Goal: Understand process/instructions: Learn how to perform a task or action

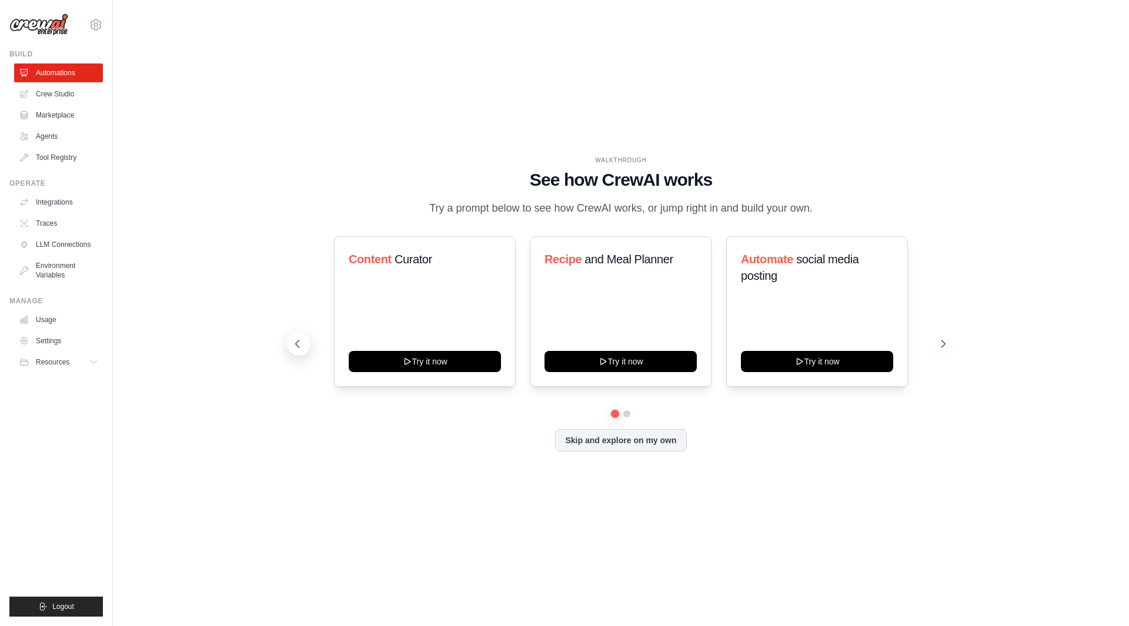
click at [296, 341] on icon at bounding box center [298, 344] width 12 height 12
click at [625, 297] on div "Recipe and Meal Planner Try it now" at bounding box center [621, 311] width 182 height 150
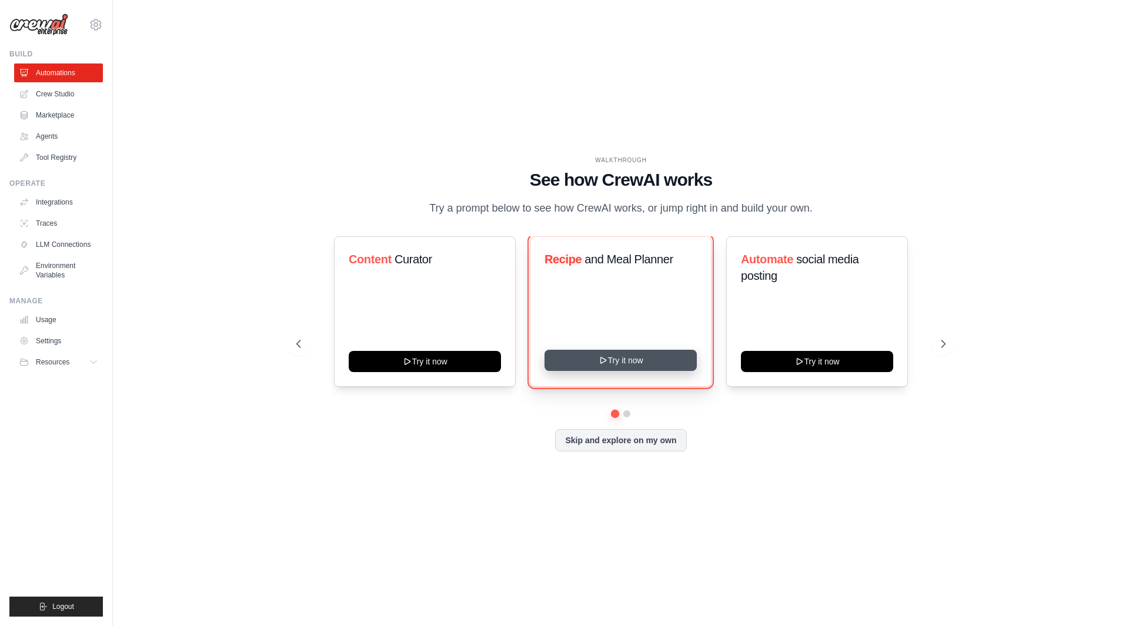
click at [625, 360] on button "Try it now" at bounding box center [620, 360] width 152 height 21
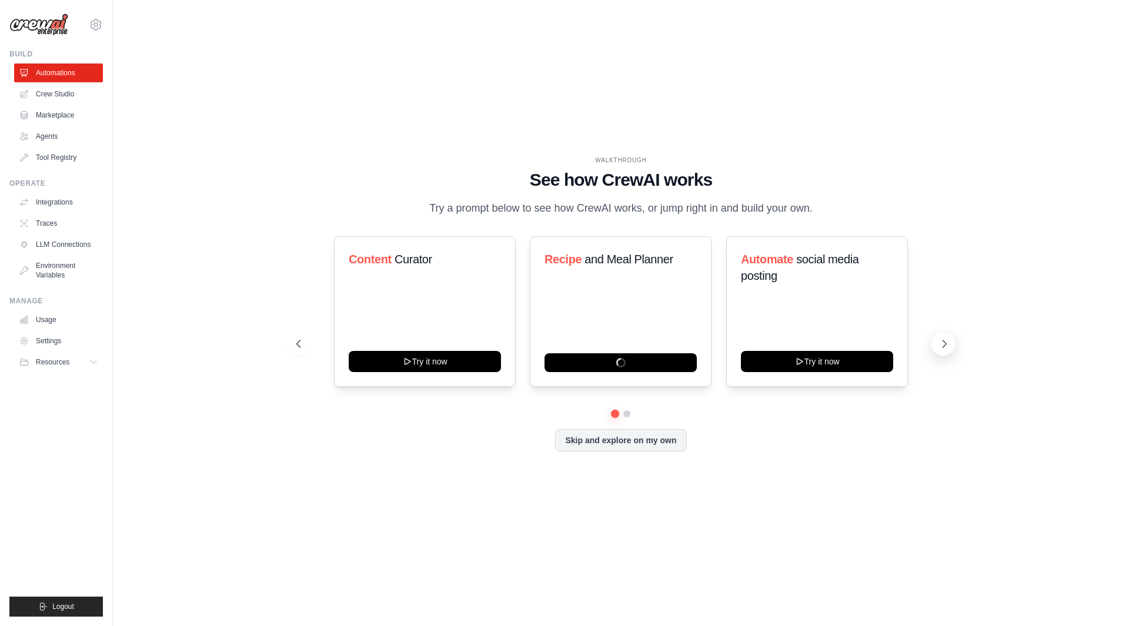
click at [943, 347] on icon at bounding box center [945, 343] width 4 height 7
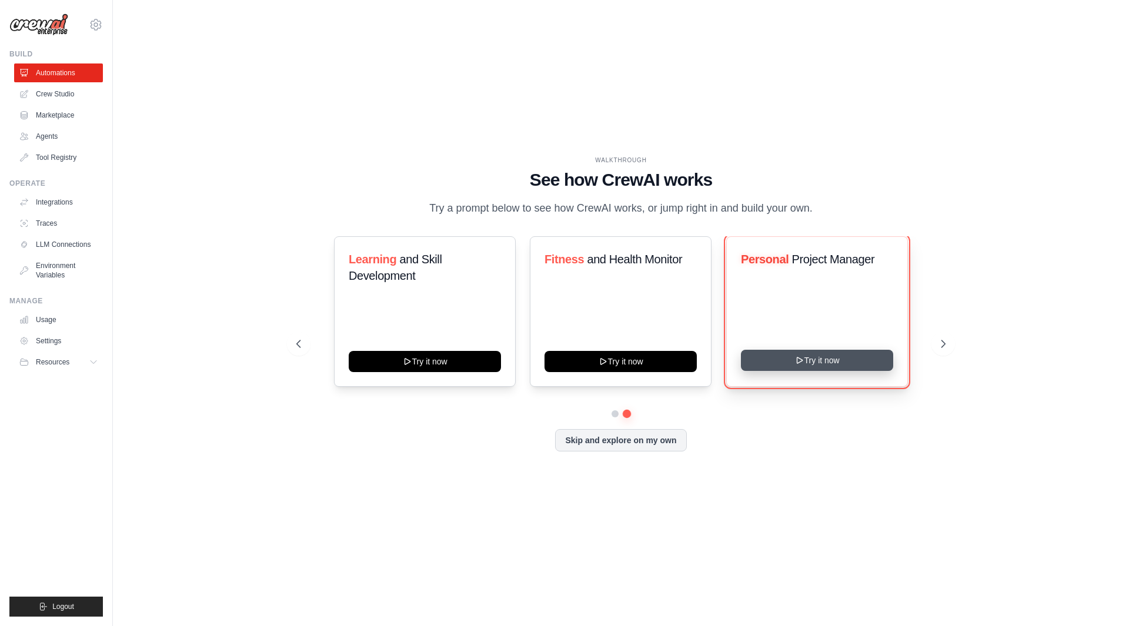
click at [828, 357] on button "Try it now" at bounding box center [817, 360] width 152 height 21
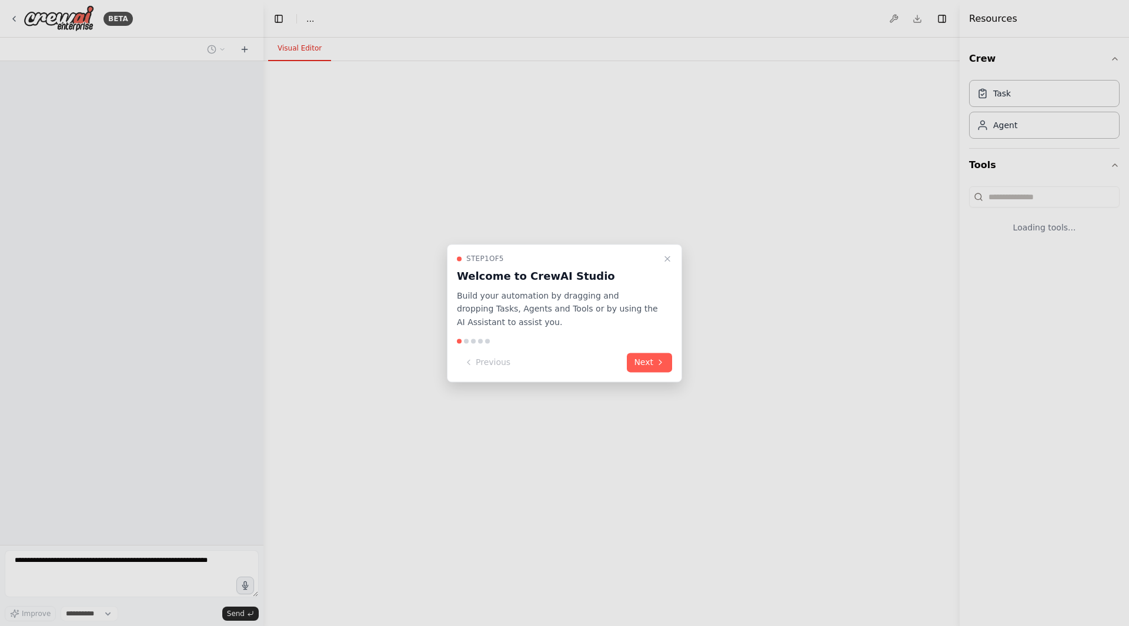
select select "****"
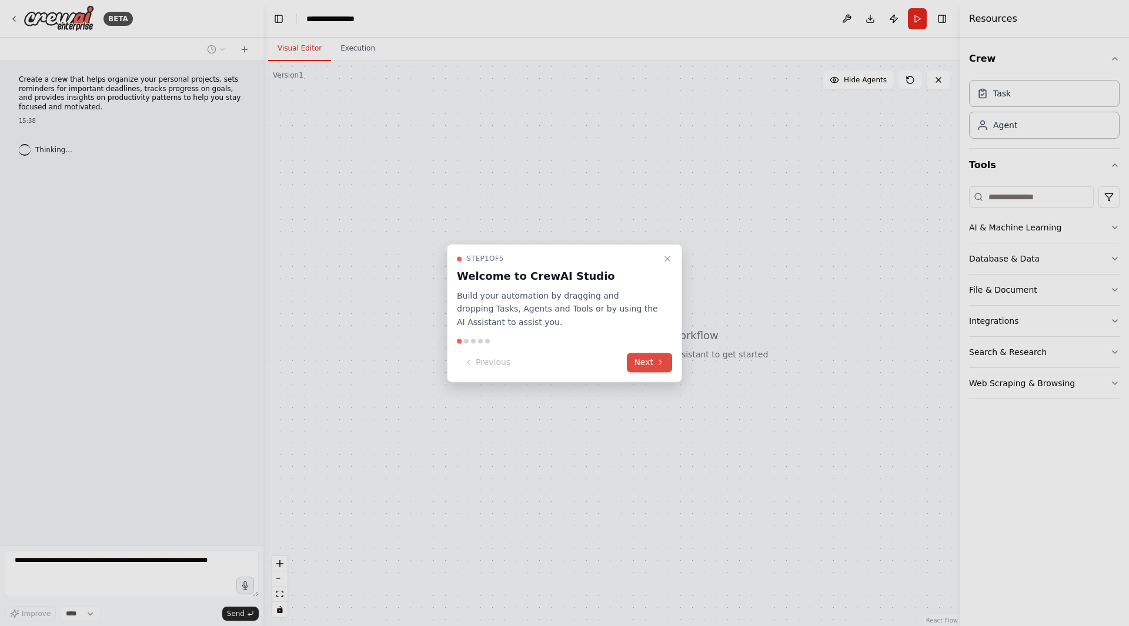
click at [649, 363] on button "Next" at bounding box center [649, 362] width 45 height 19
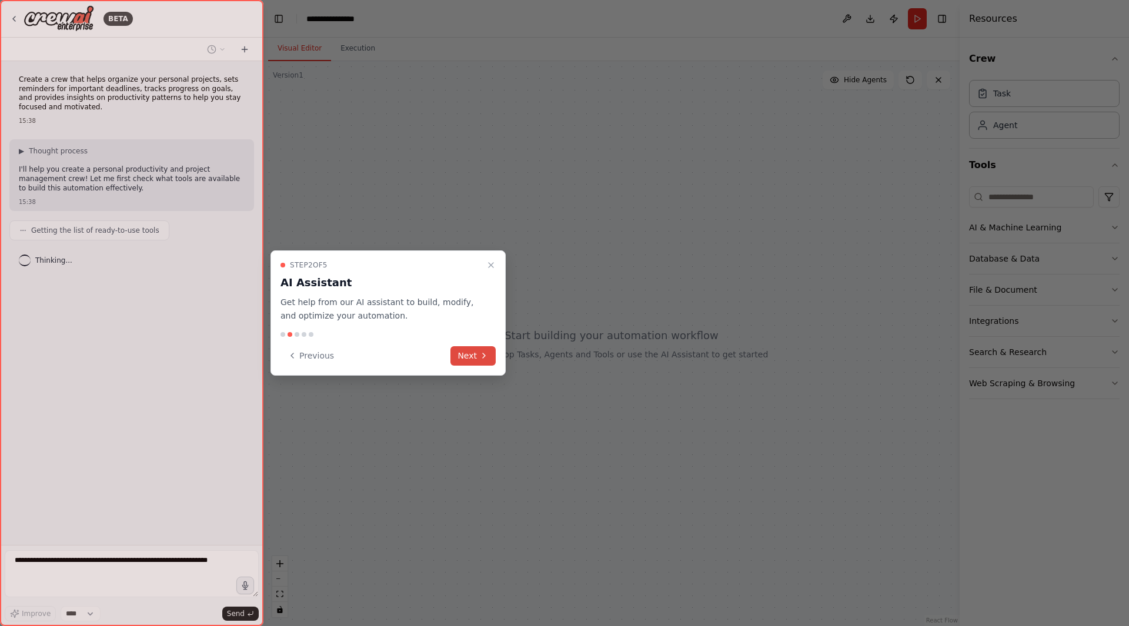
click at [474, 356] on button "Next" at bounding box center [472, 355] width 45 height 19
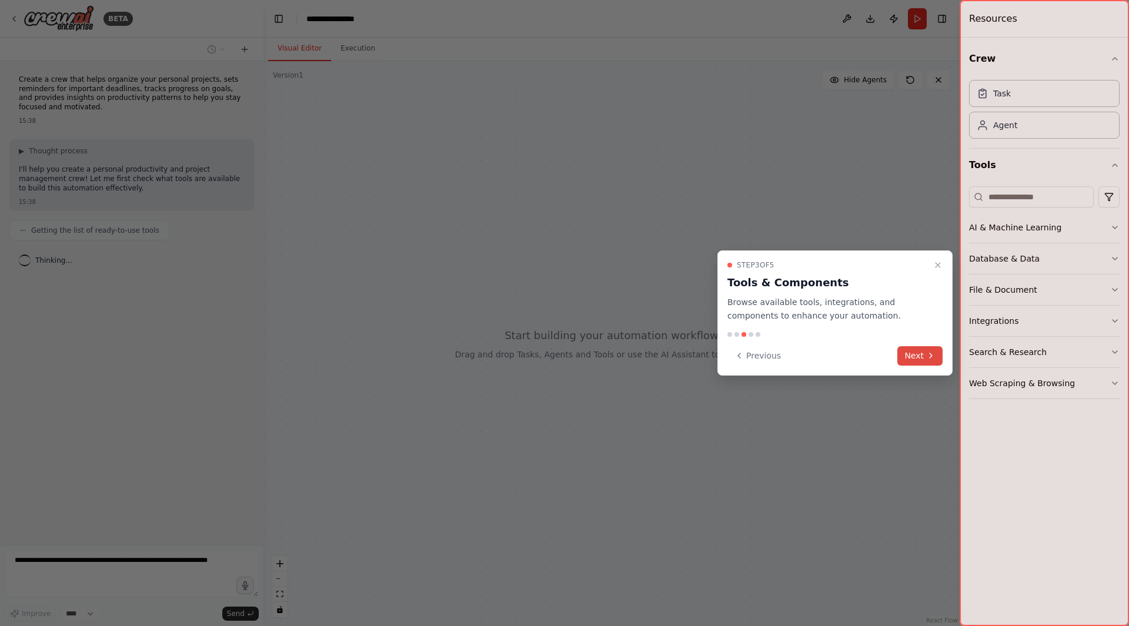
click at [930, 354] on icon at bounding box center [930, 355] width 2 height 5
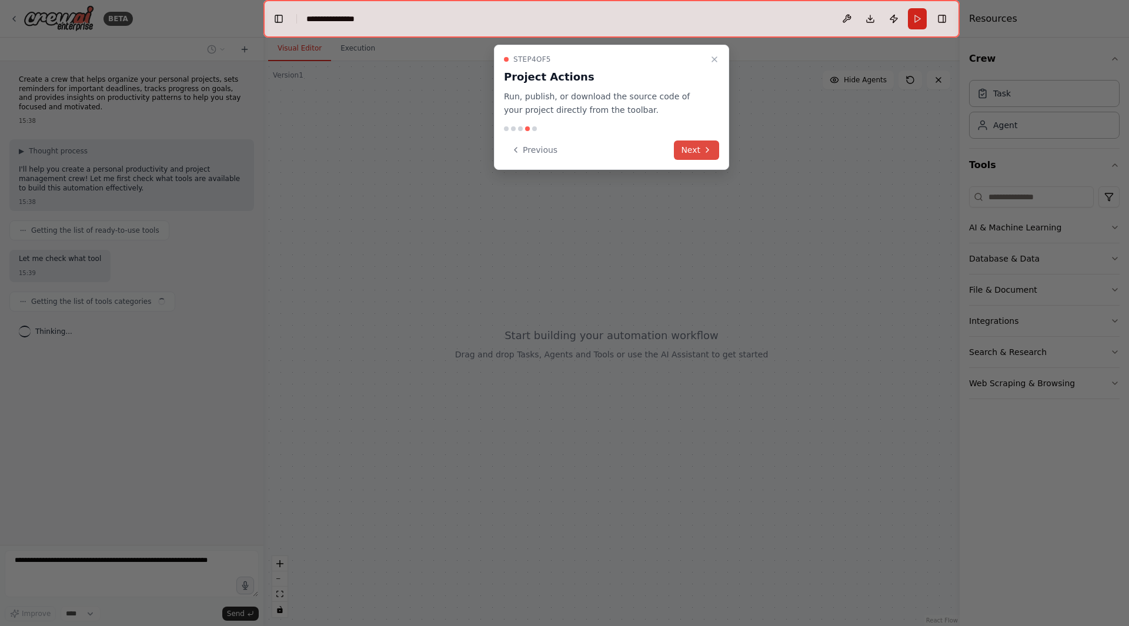
click at [701, 145] on button "Next" at bounding box center [696, 149] width 45 height 19
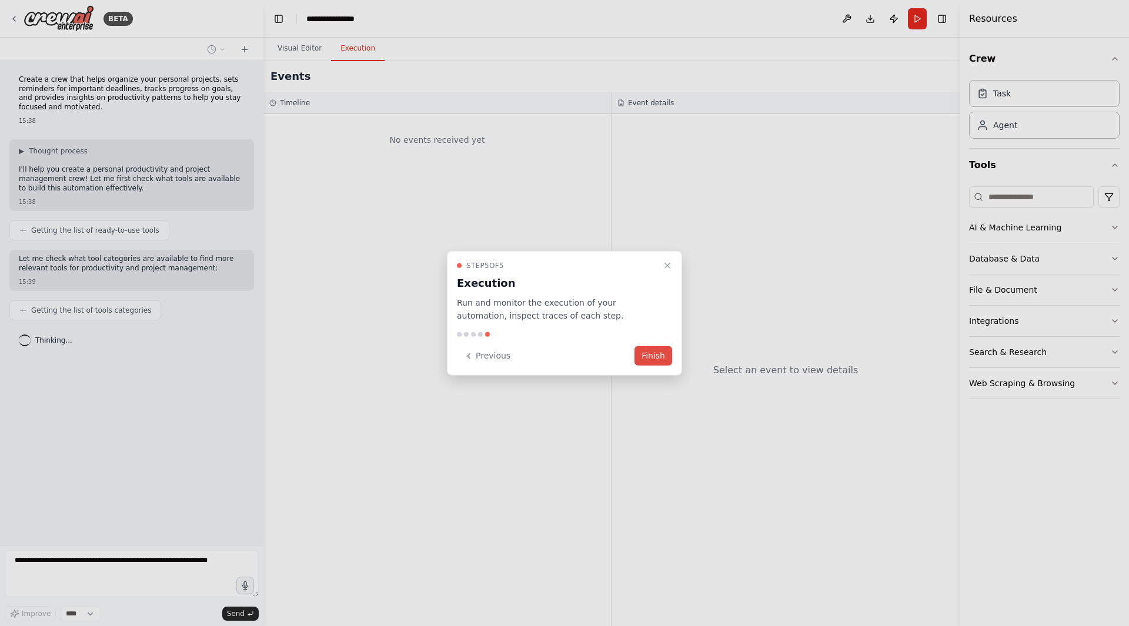
click at [651, 359] on button "Finish" at bounding box center [653, 355] width 38 height 19
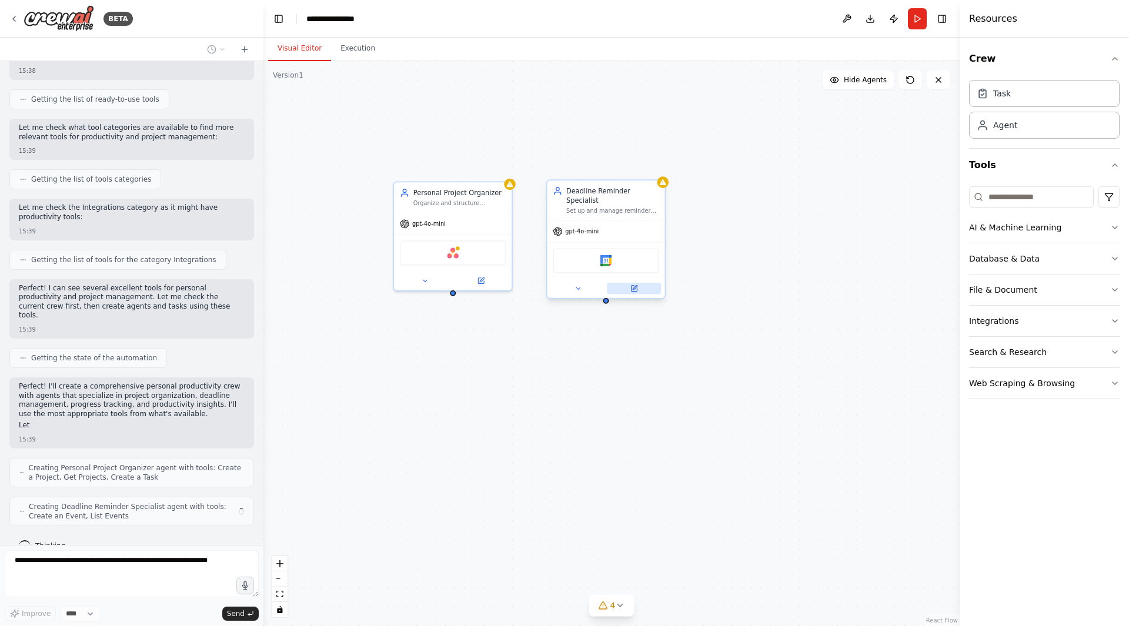
scroll to position [142, 0]
